Goal: Information Seeking & Learning: Learn about a topic

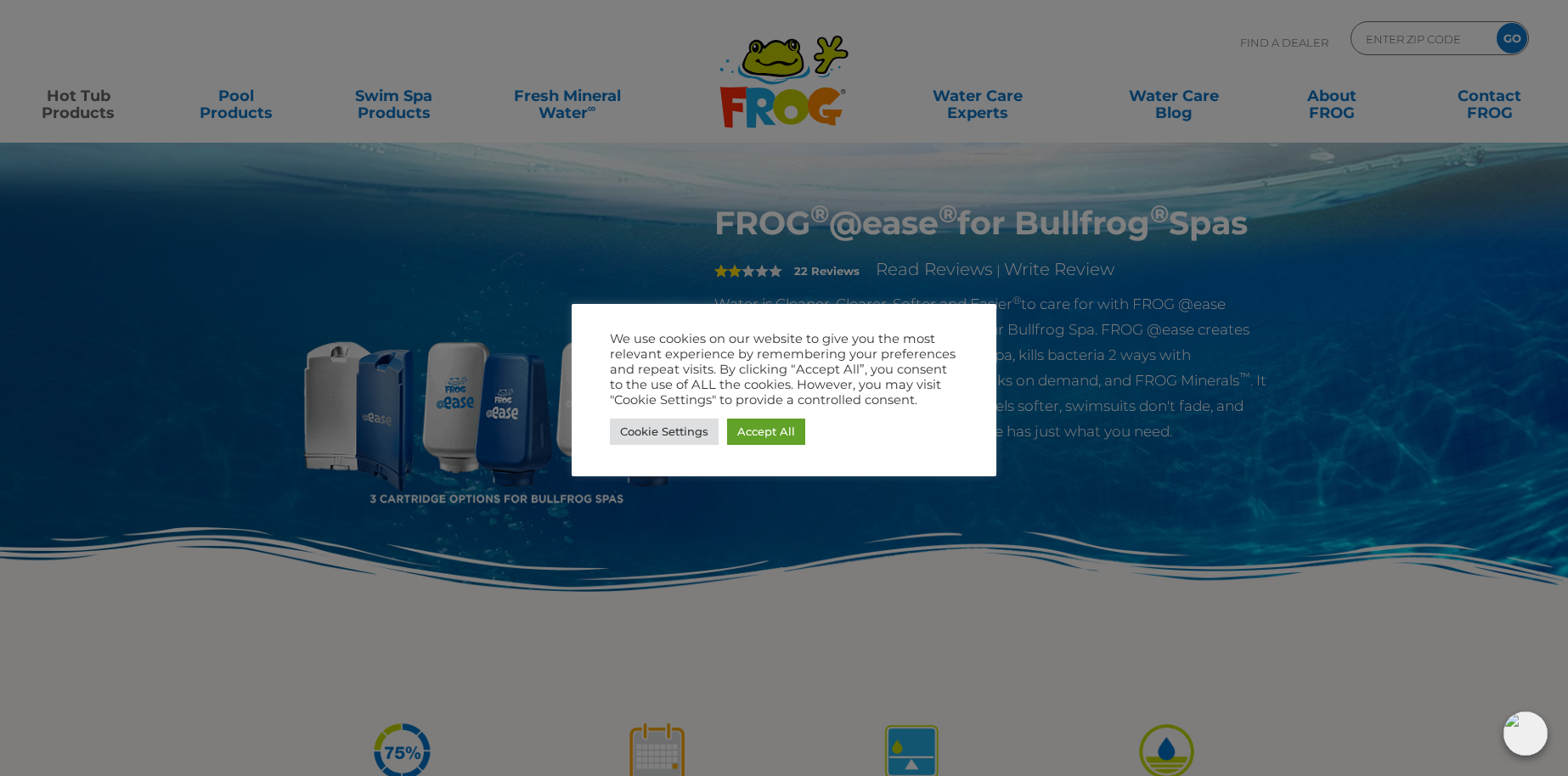
click at [90, 107] on div at bounding box center [784, 388] width 1568 height 776
click at [790, 423] on link "Accept All" at bounding box center [765, 432] width 78 height 26
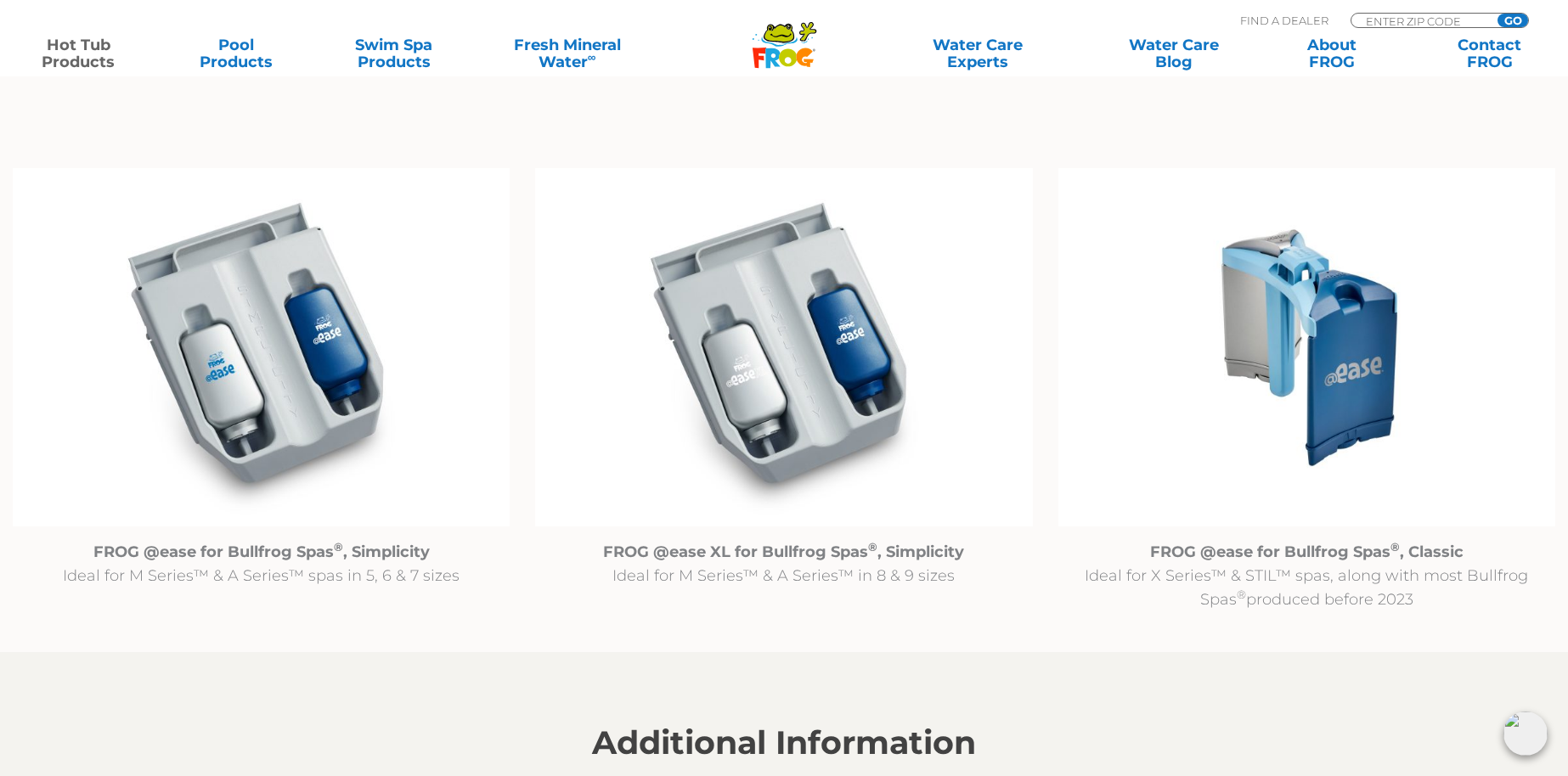
scroll to position [1699, 0]
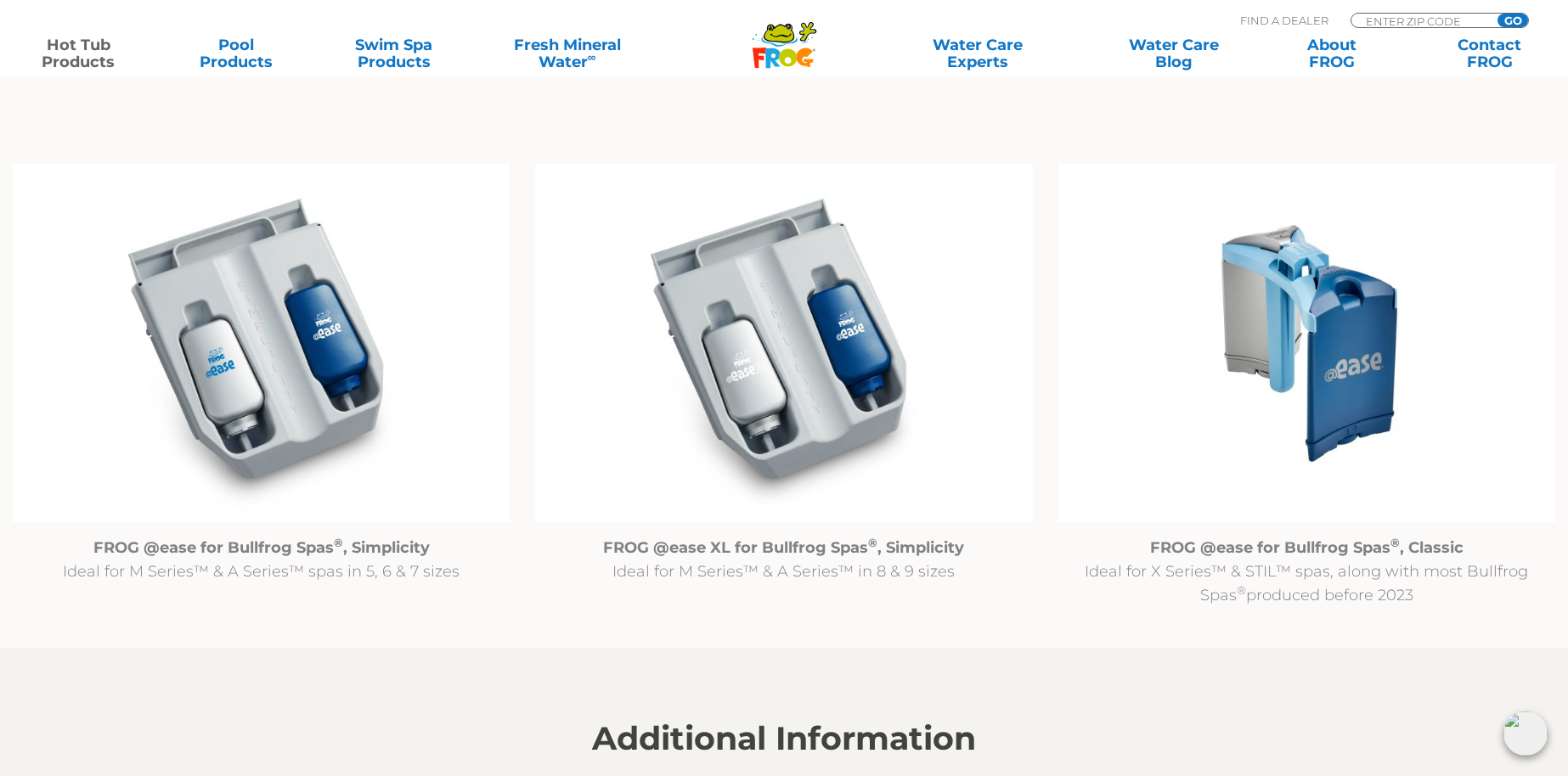
click at [1330, 549] on strong "FROG @ease for Bullfrog Spas ® , Classic" at bounding box center [1307, 548] width 313 height 19
click at [1322, 384] on img at bounding box center [1307, 343] width 497 height 358
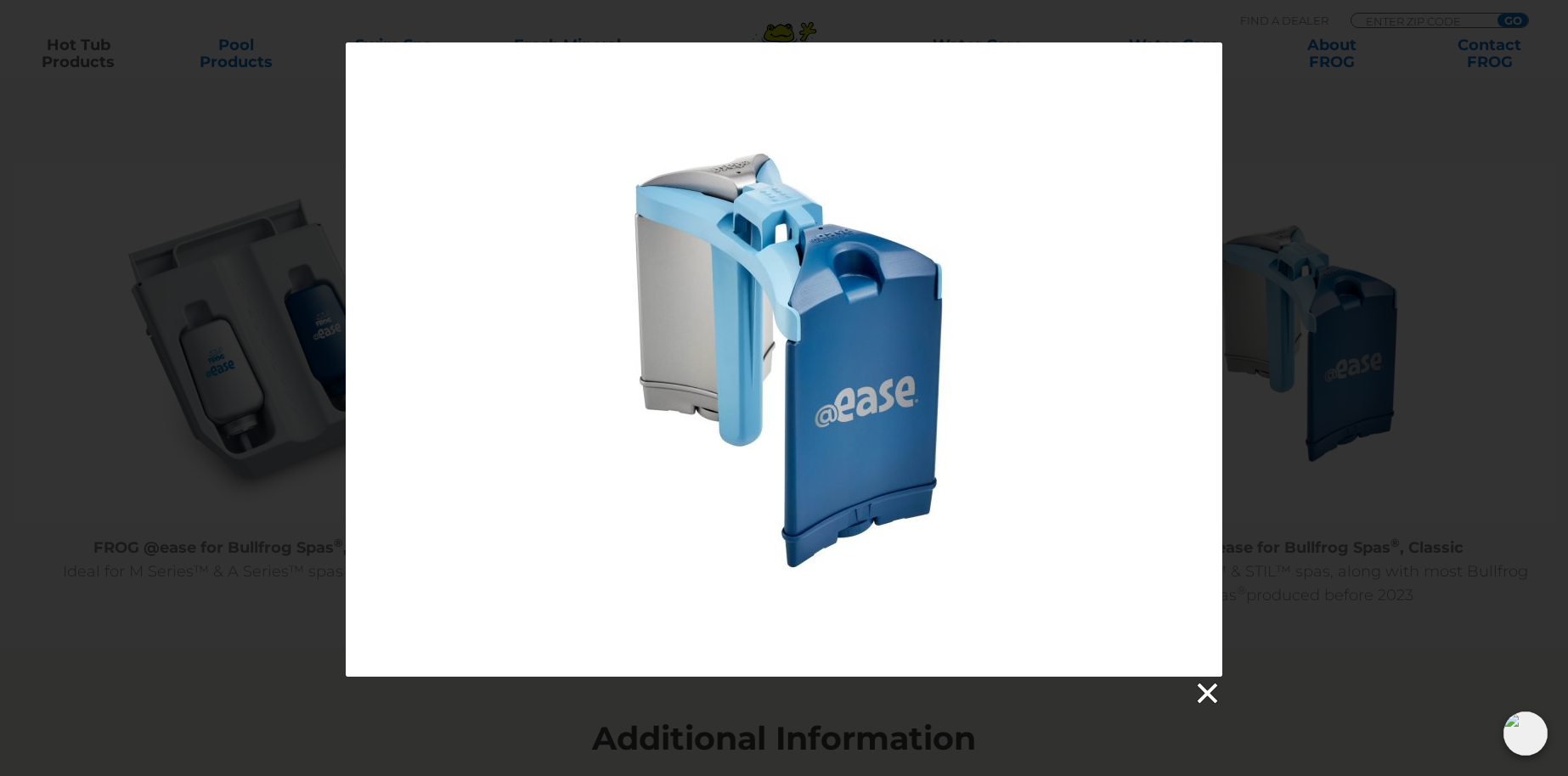
click at [1214, 692] on link at bounding box center [1206, 693] width 25 height 25
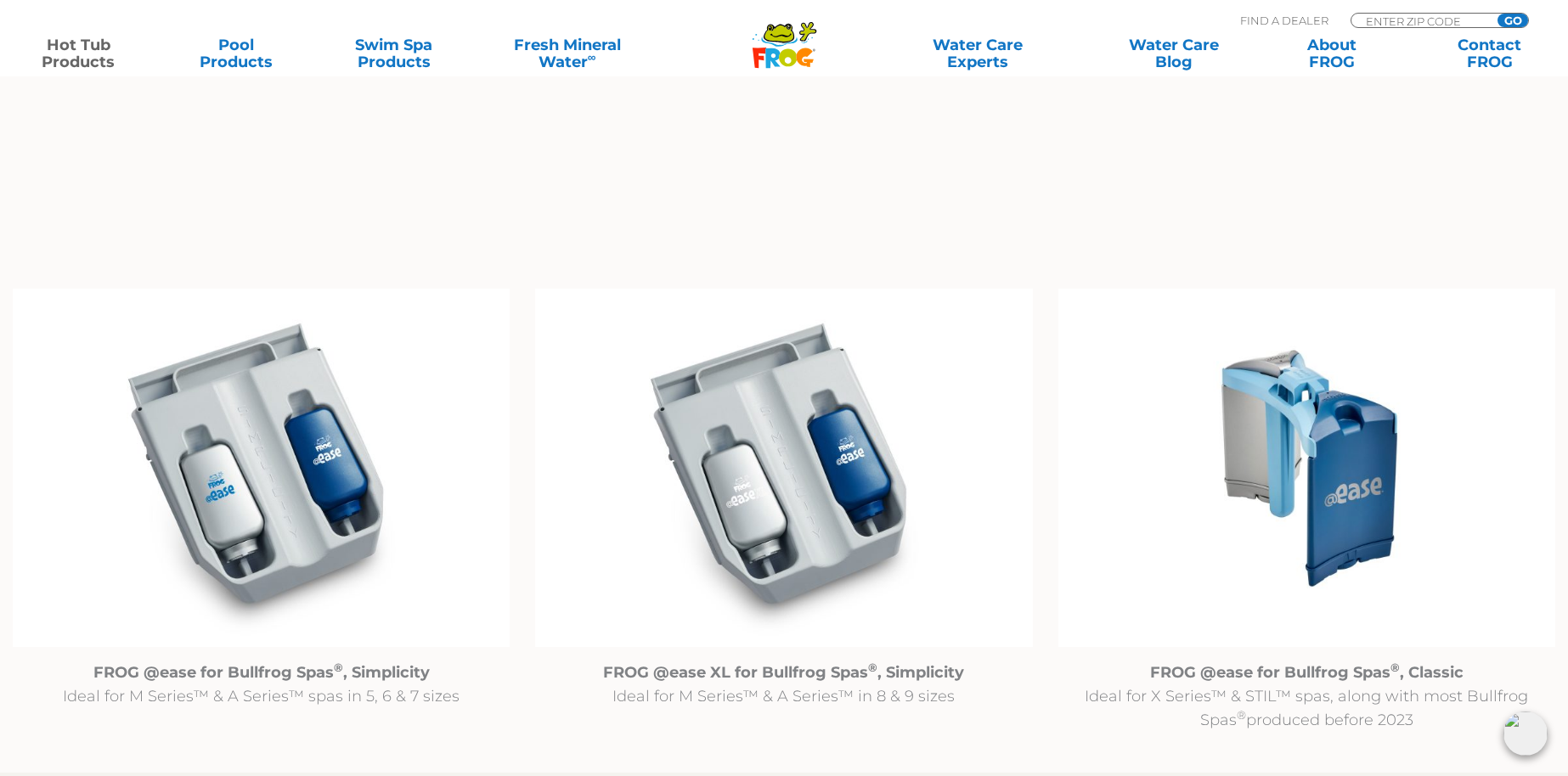
scroll to position [1413, 0]
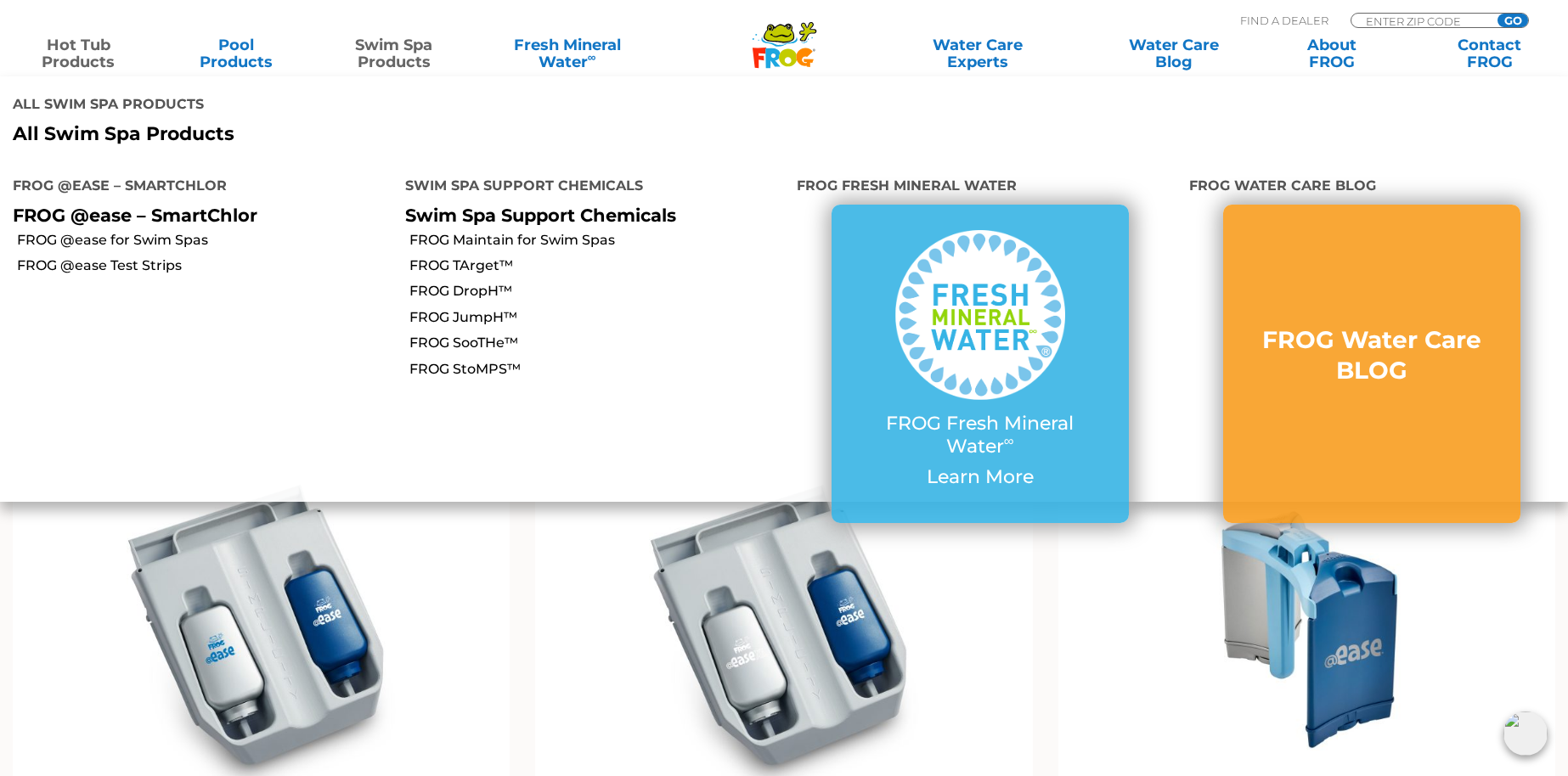
click at [410, 56] on link "Swim Spa Products" at bounding box center [394, 54] width 123 height 34
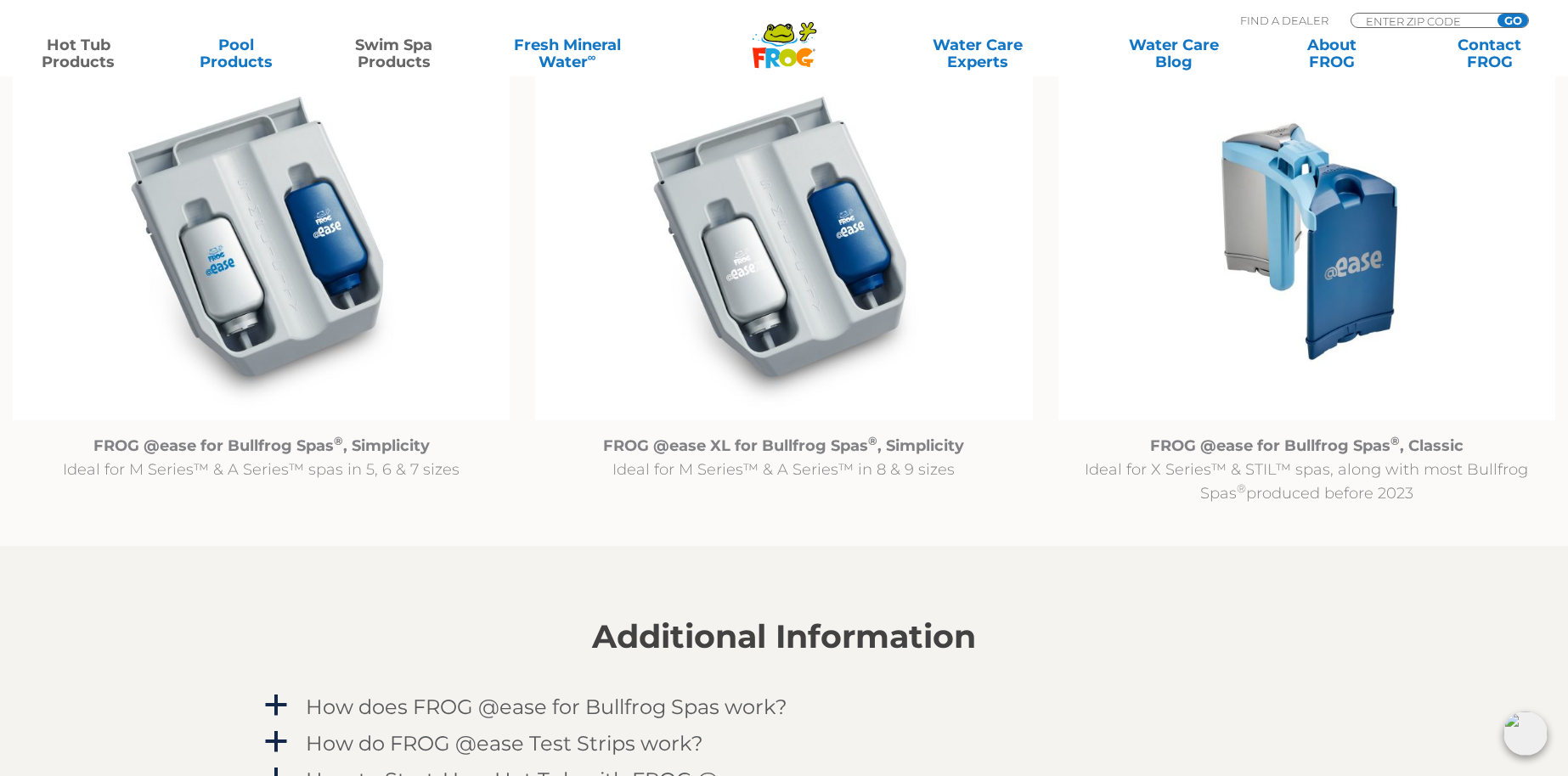
scroll to position [1803, 0]
click at [1333, 470] on p "FROG @ease for Bullfrog Spas ® , Classic Ideal for X Series™ & STIL™ spas, alon…" at bounding box center [1307, 468] width 497 height 72
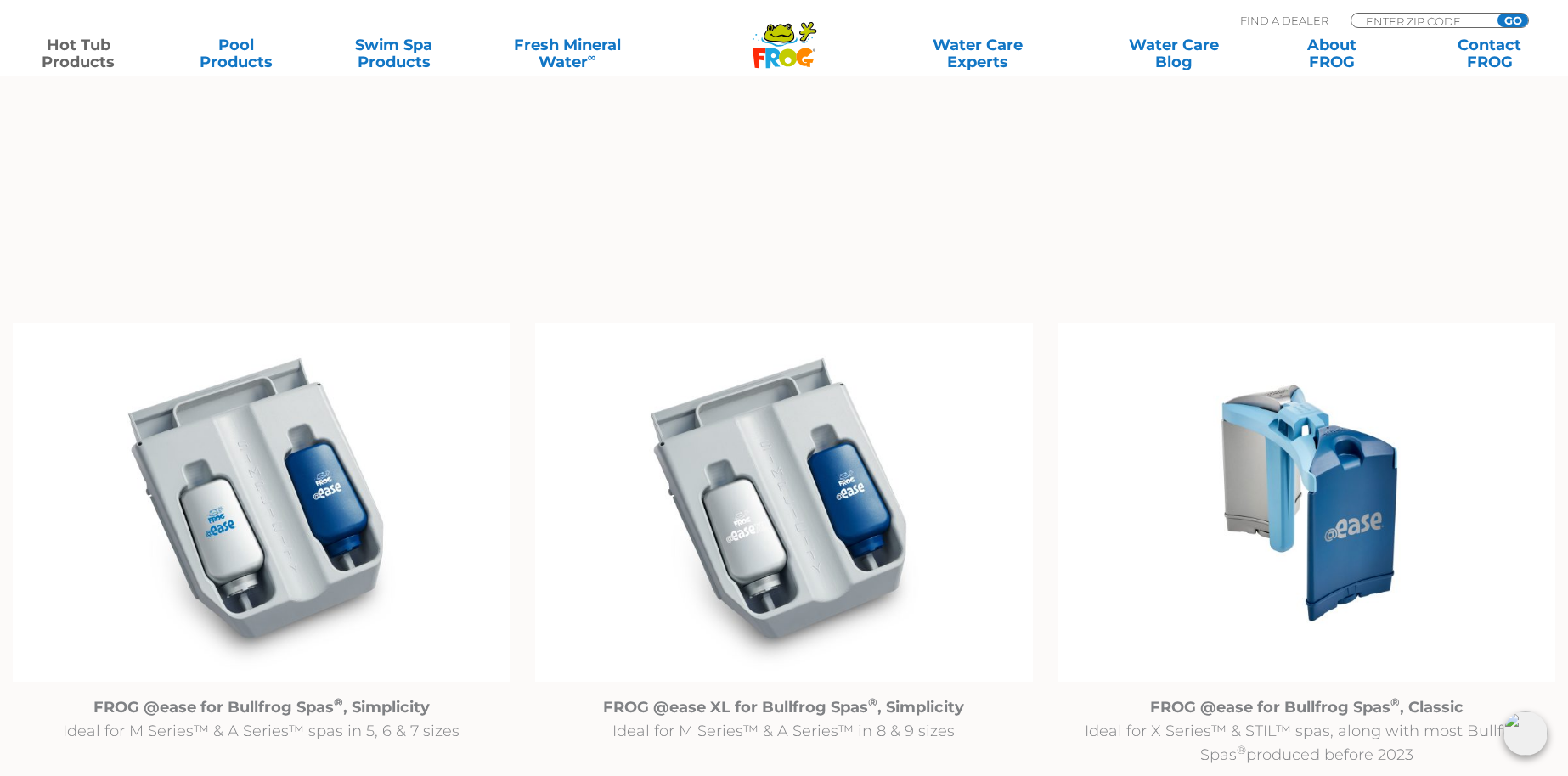
scroll to position [1547, 0]
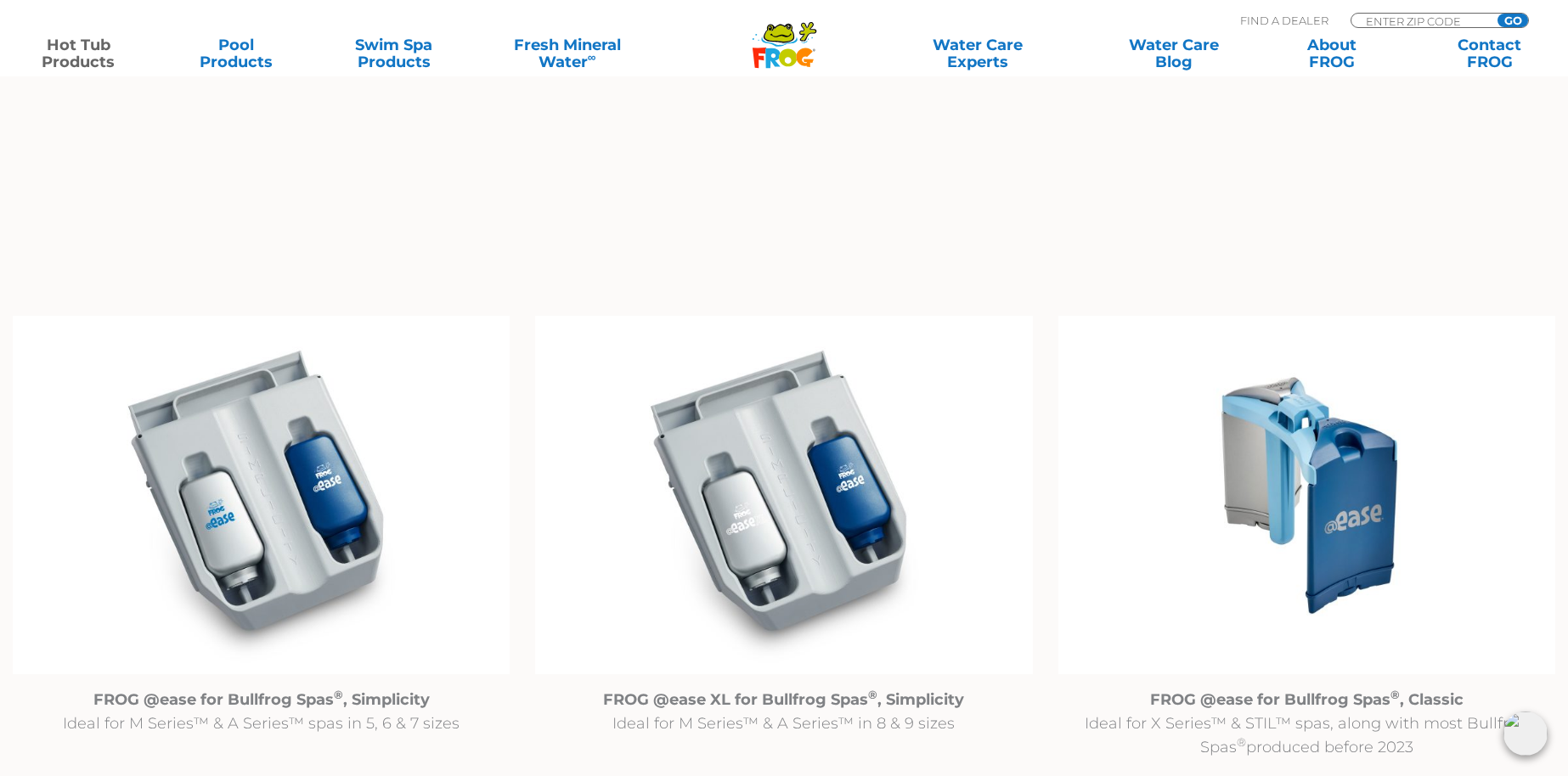
click at [1336, 482] on img at bounding box center [1307, 495] width 497 height 358
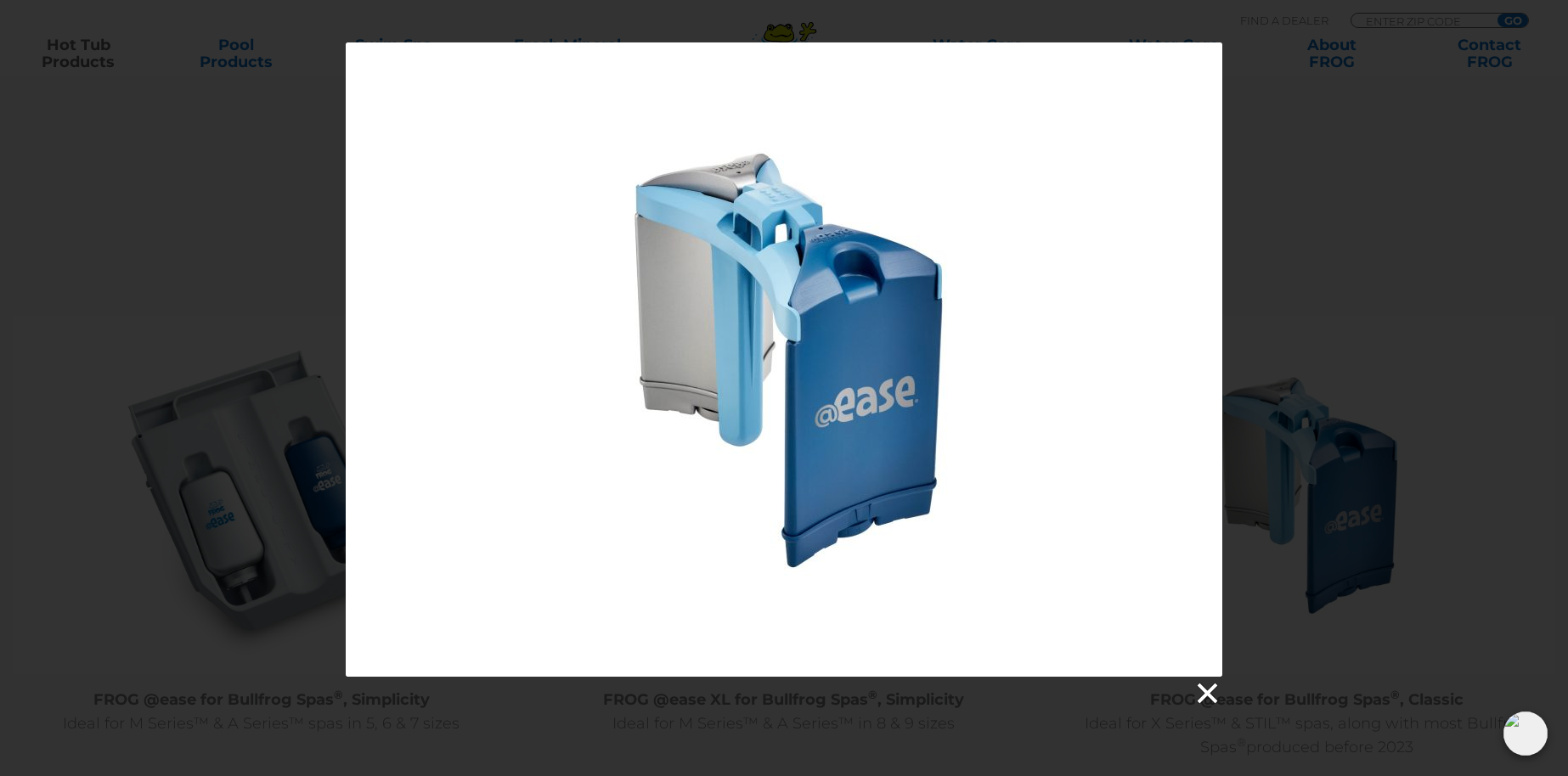
click at [1205, 695] on link at bounding box center [1206, 693] width 25 height 25
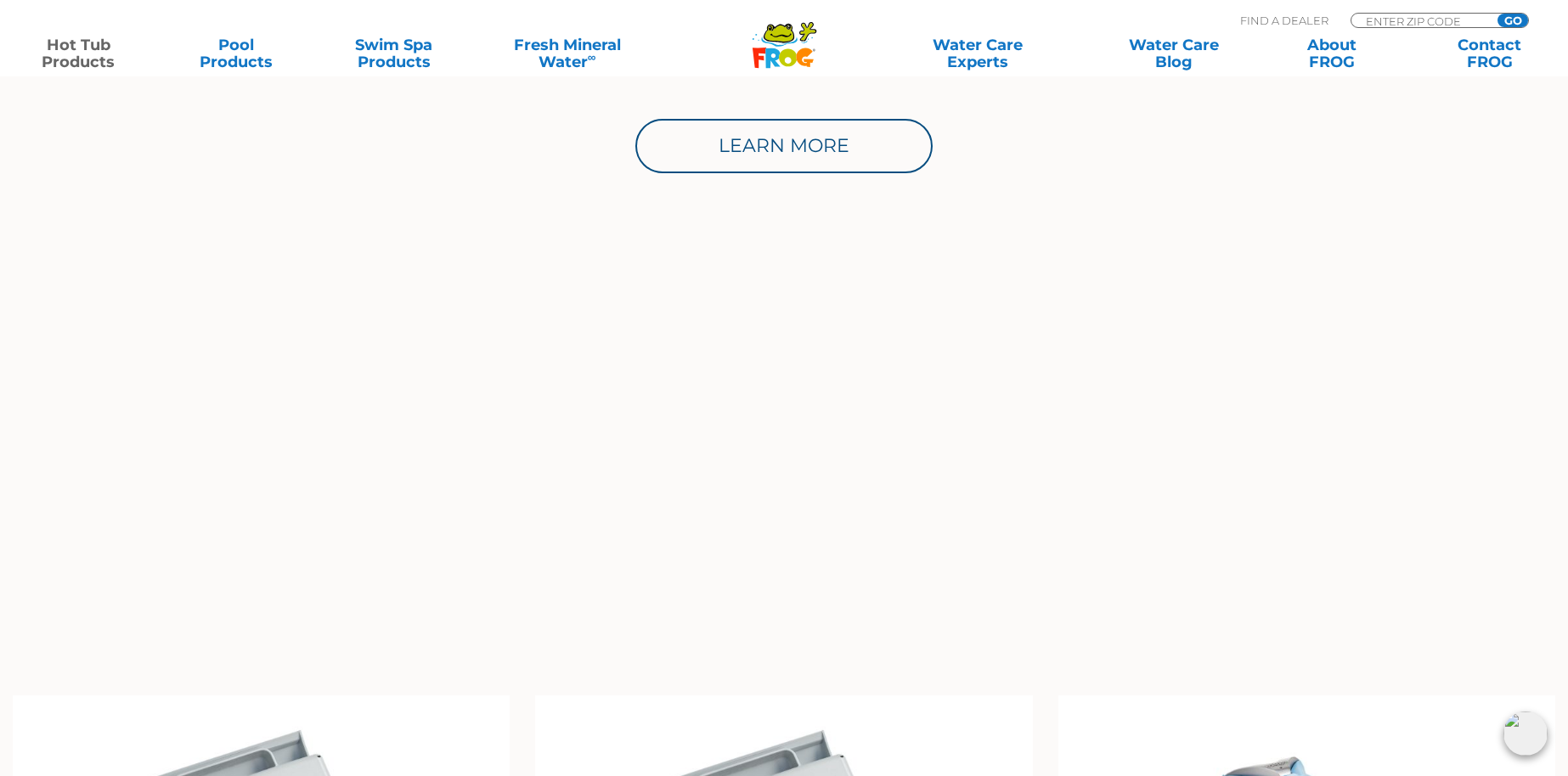
scroll to position [1181, 0]
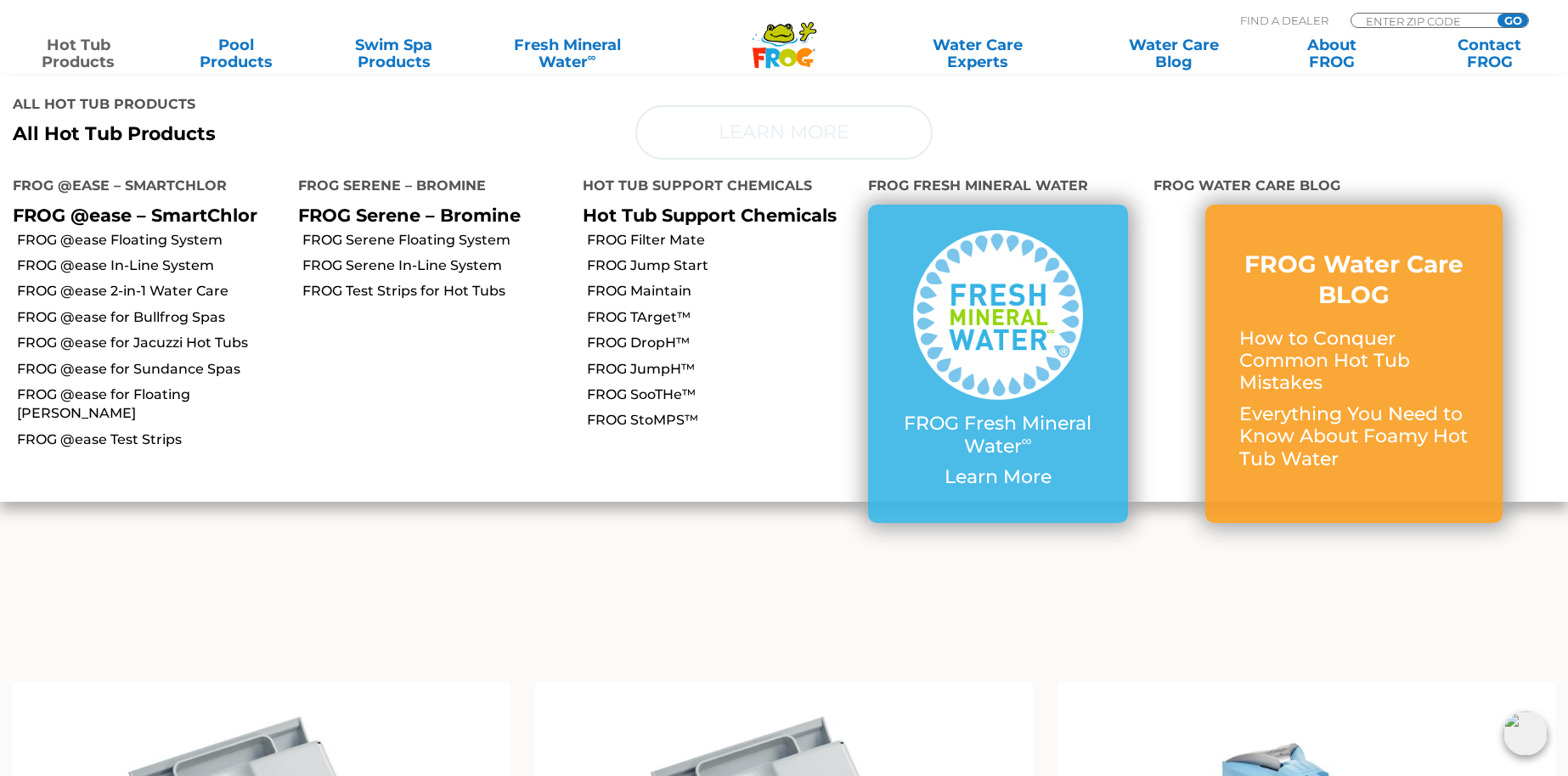
click at [64, 47] on link "Hot Tub Products" at bounding box center [78, 54] width 123 height 34
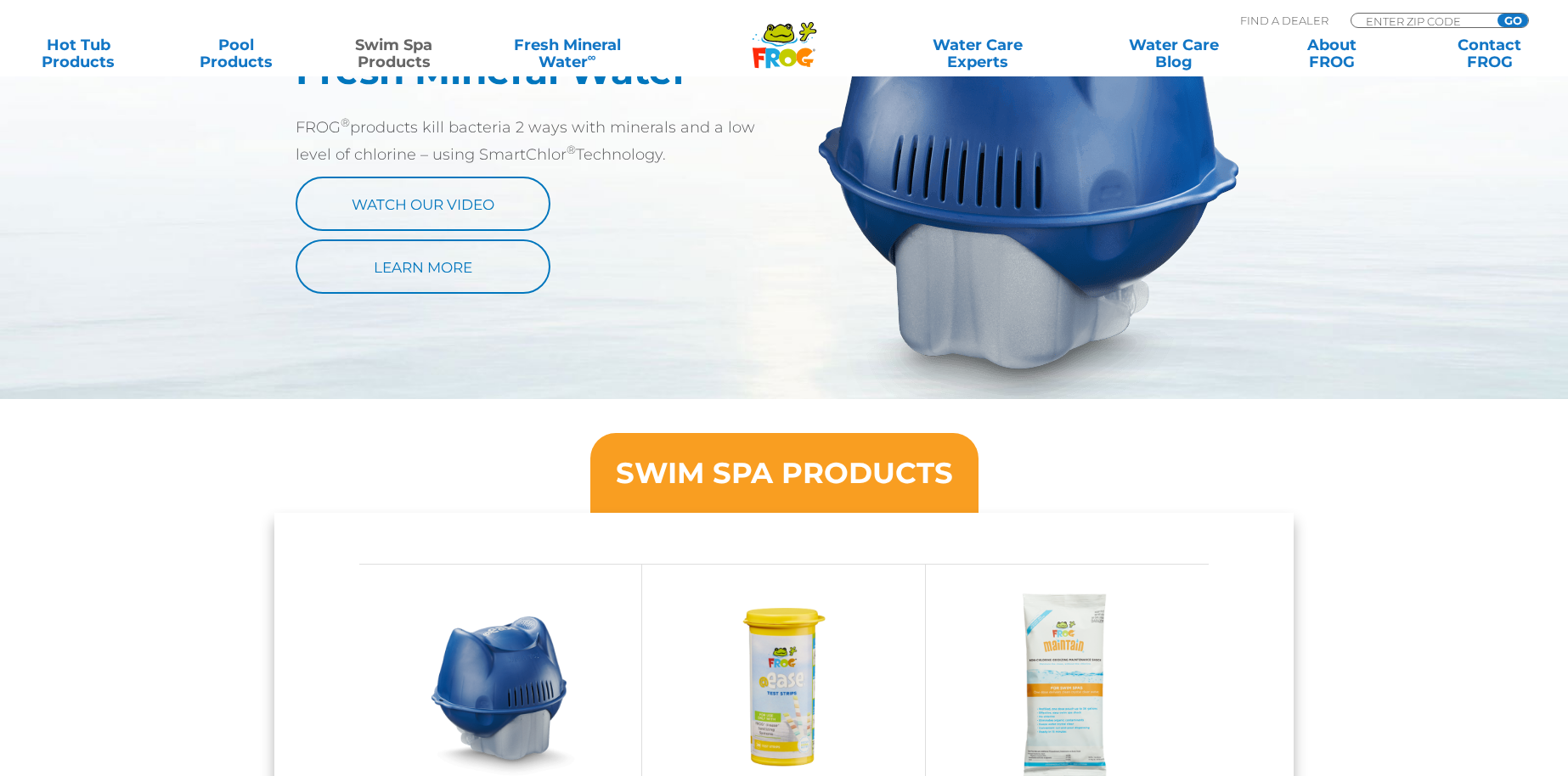
scroll to position [1056, 0]
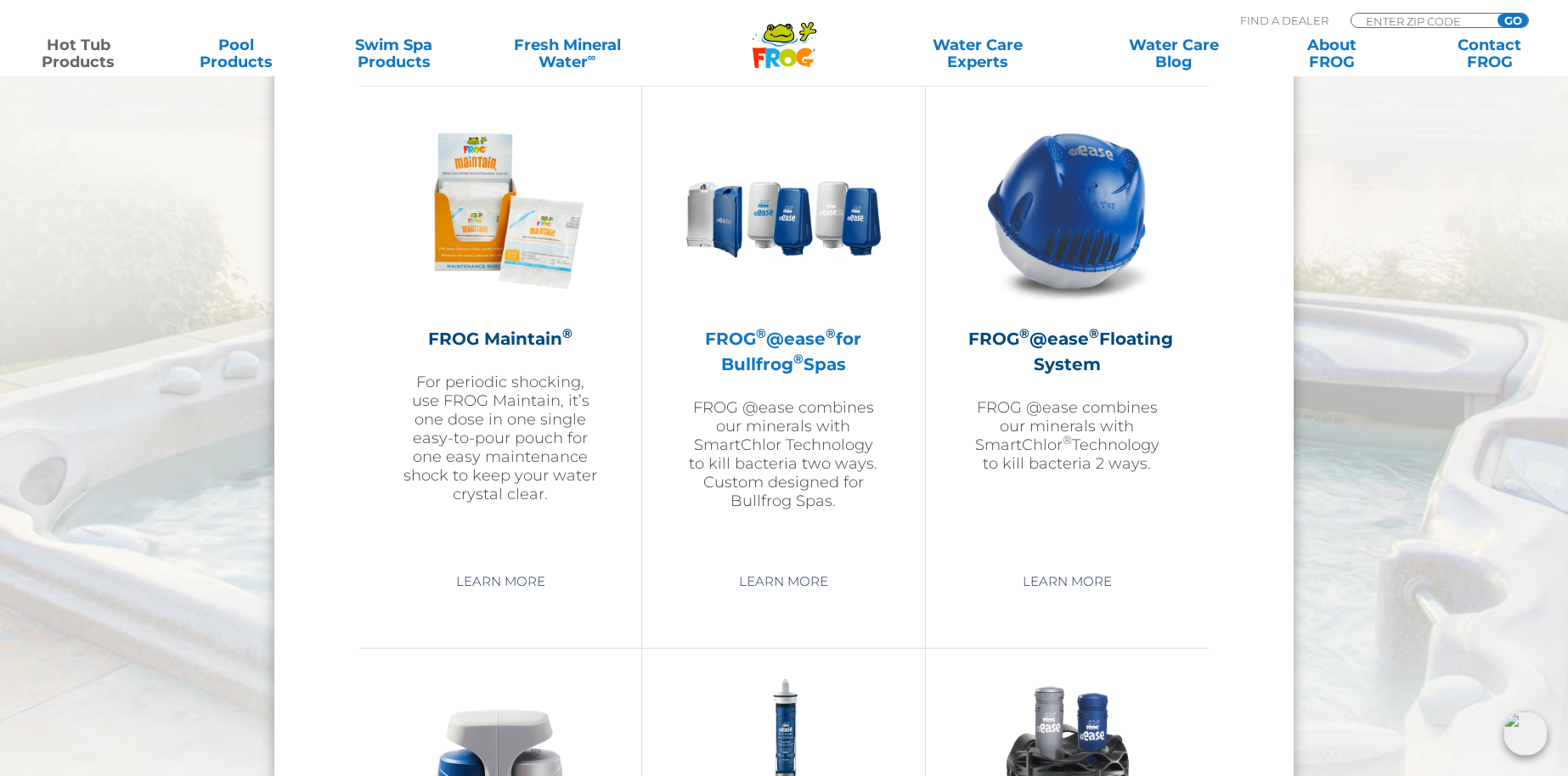
scroll to position [1900, 0]
click at [811, 240] on img at bounding box center [782, 211] width 197 height 197
click at [793, 363] on sup "®" at bounding box center [798, 359] width 10 height 16
click at [793, 362] on sup "®" at bounding box center [798, 359] width 10 height 16
click at [781, 589] on link "Learn More" at bounding box center [783, 582] width 128 height 30
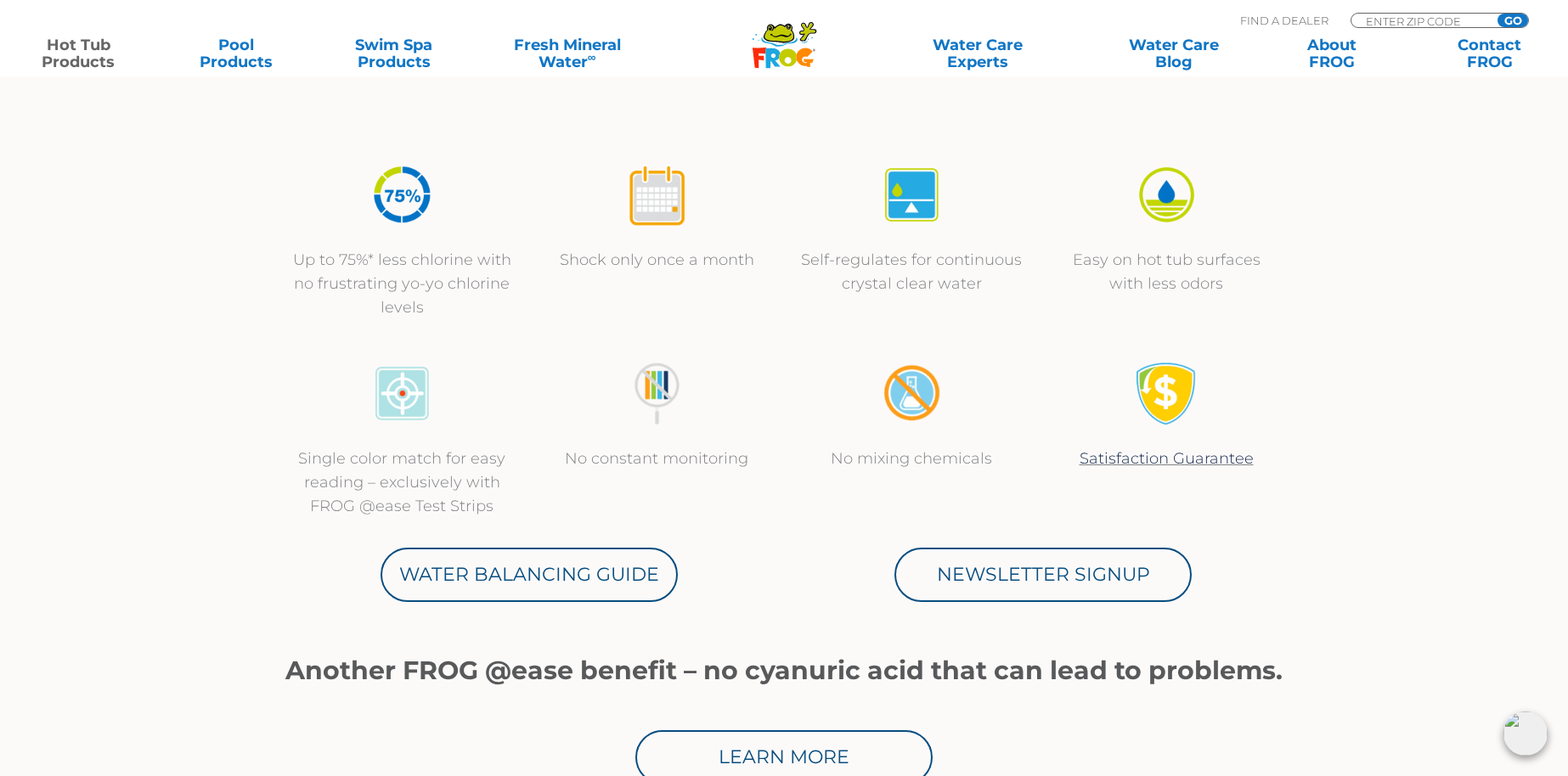
scroll to position [553, 0]
